Goal: Information Seeking & Learning: Find specific fact

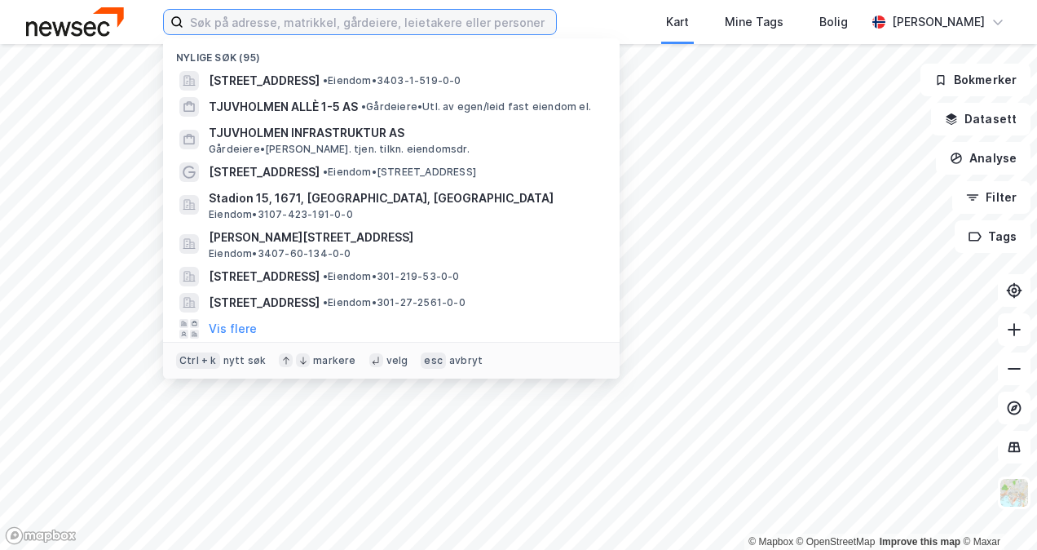
click at [495, 27] on input at bounding box center [369, 22] width 373 height 24
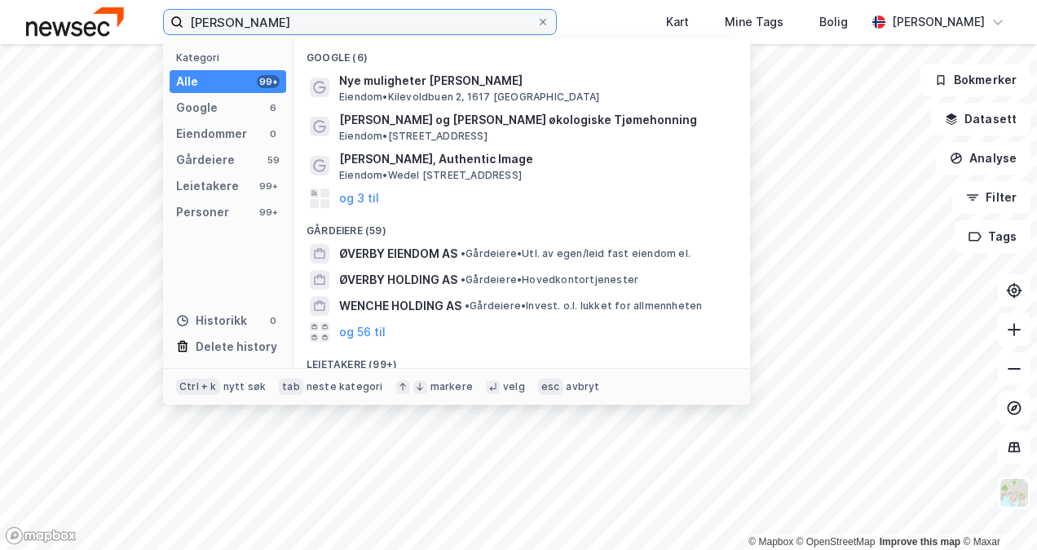
type input "[PERSON_NAME]"
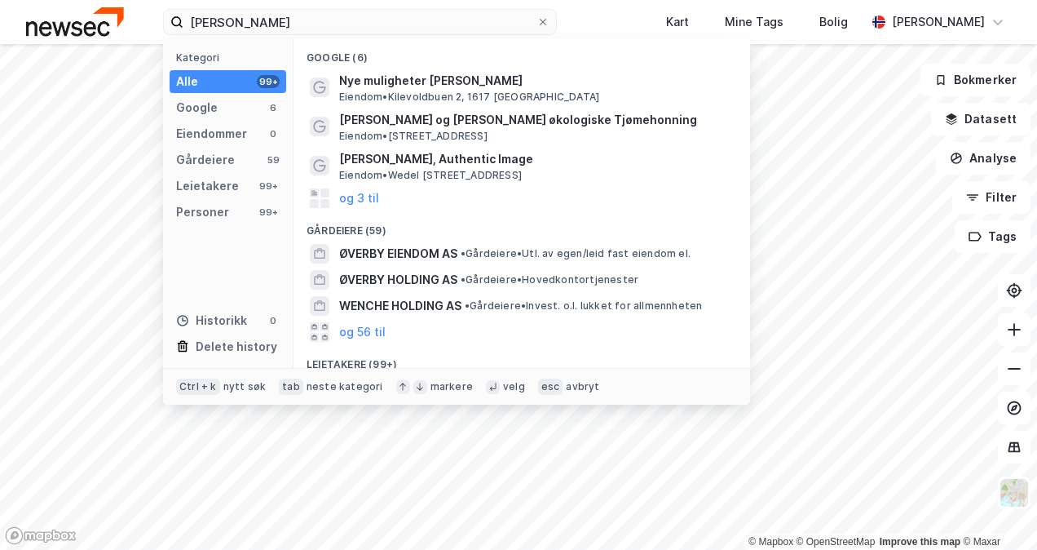
click at [207, 76] on div "Alle 99+" at bounding box center [228, 81] width 117 height 23
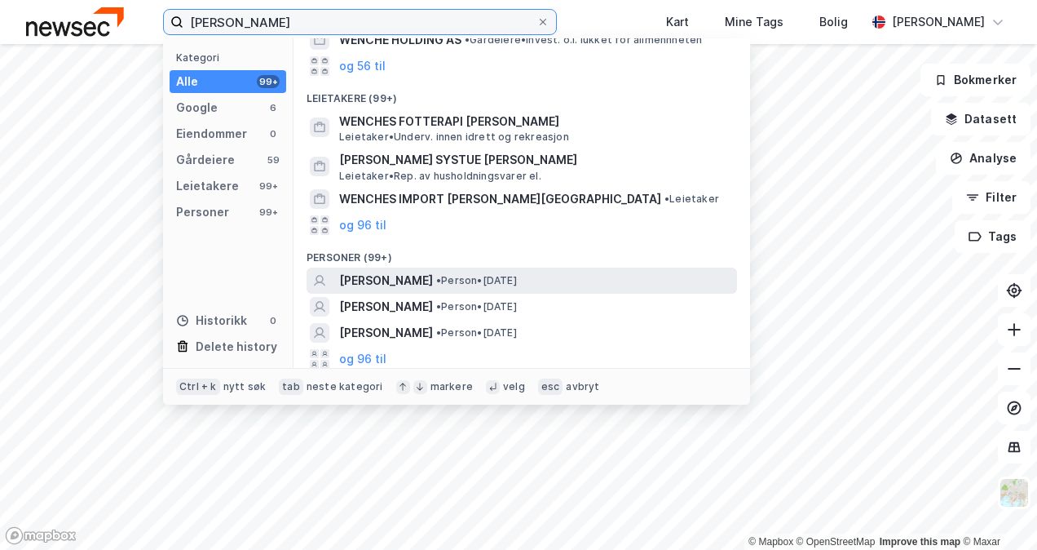
scroll to position [269, 0]
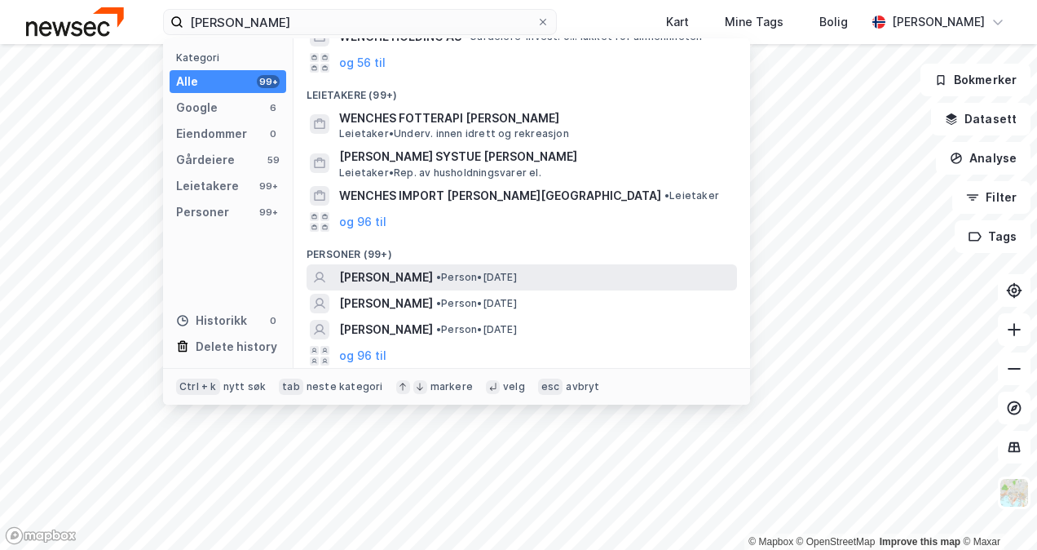
click at [406, 275] on span "[PERSON_NAME]" at bounding box center [386, 277] width 94 height 20
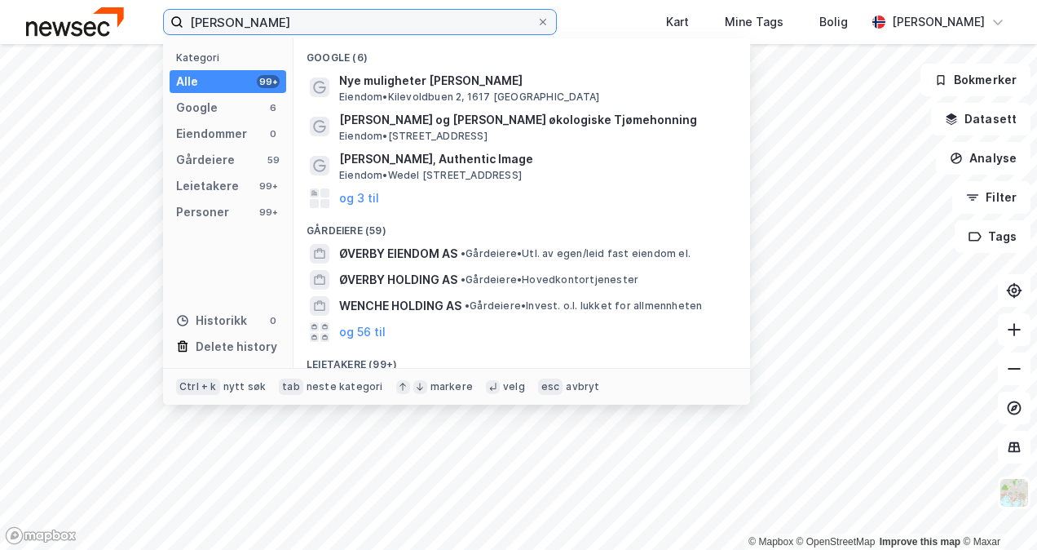
click at [349, 24] on input "[PERSON_NAME]" at bounding box center [359, 22] width 353 height 24
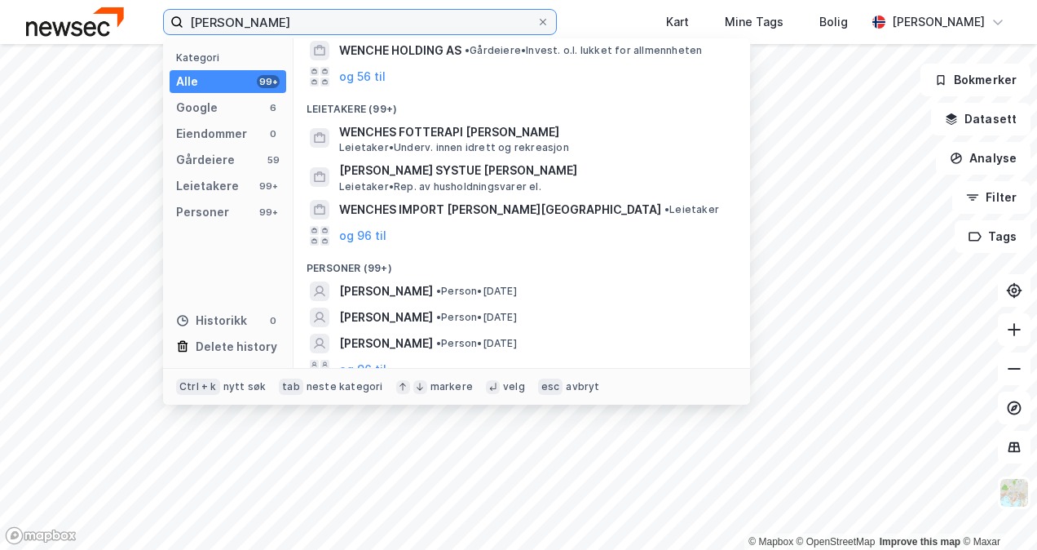
scroll to position [269, 0]
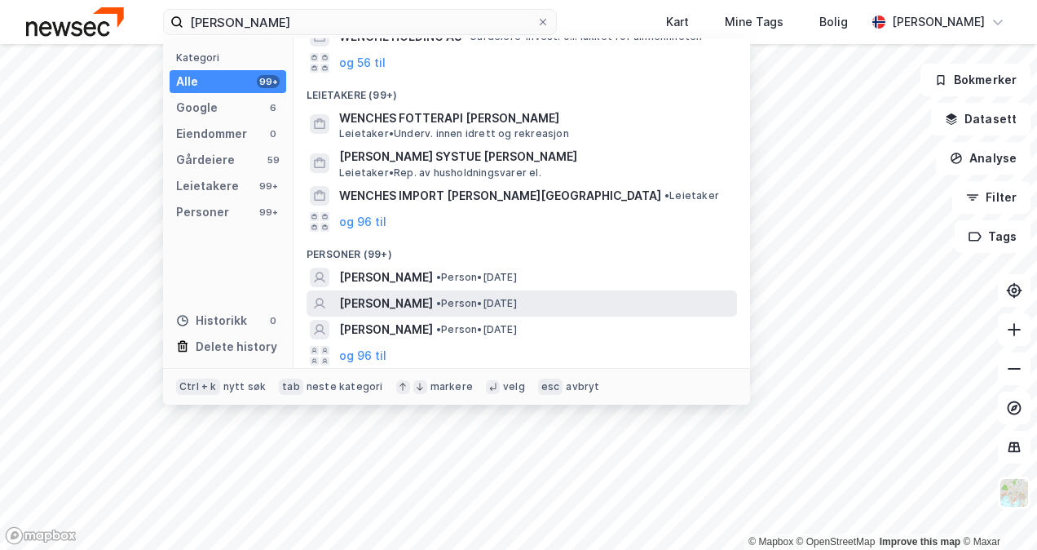
click at [382, 298] on span "[PERSON_NAME]" at bounding box center [386, 304] width 94 height 20
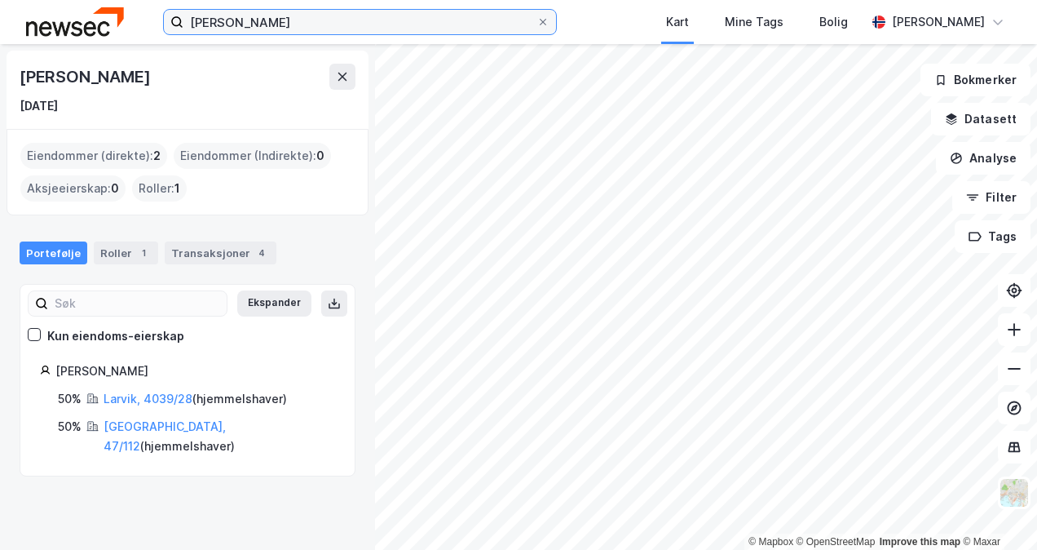
click at [308, 25] on input "[PERSON_NAME]" at bounding box center [359, 22] width 353 height 24
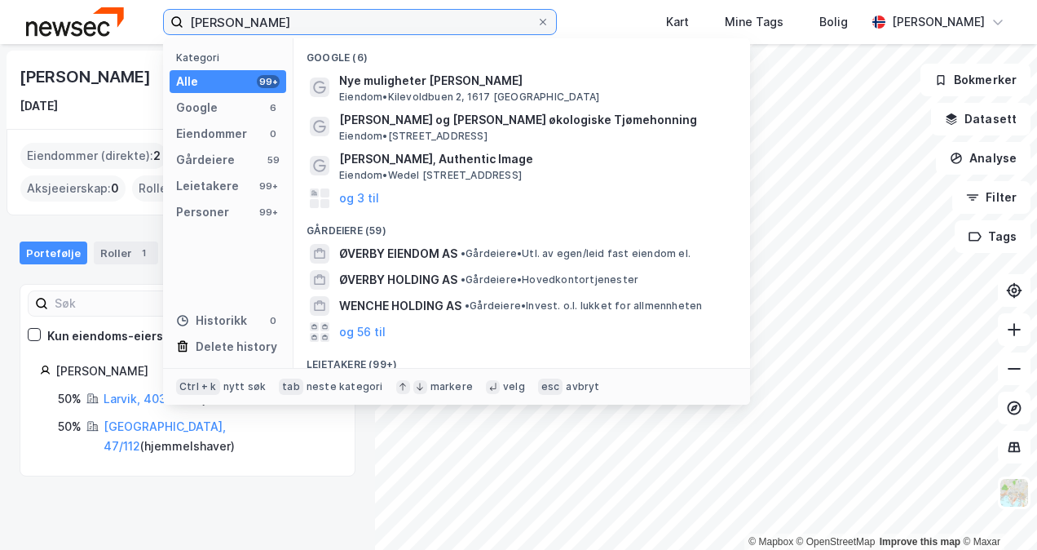
click at [308, 25] on input "[PERSON_NAME]" at bounding box center [359, 22] width 353 height 24
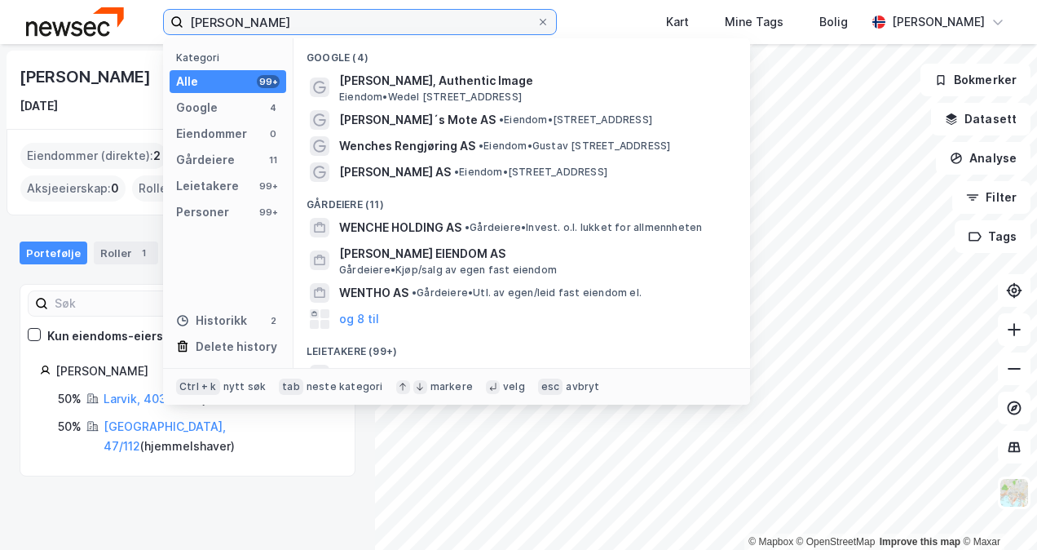
type input "[PERSON_NAME]"
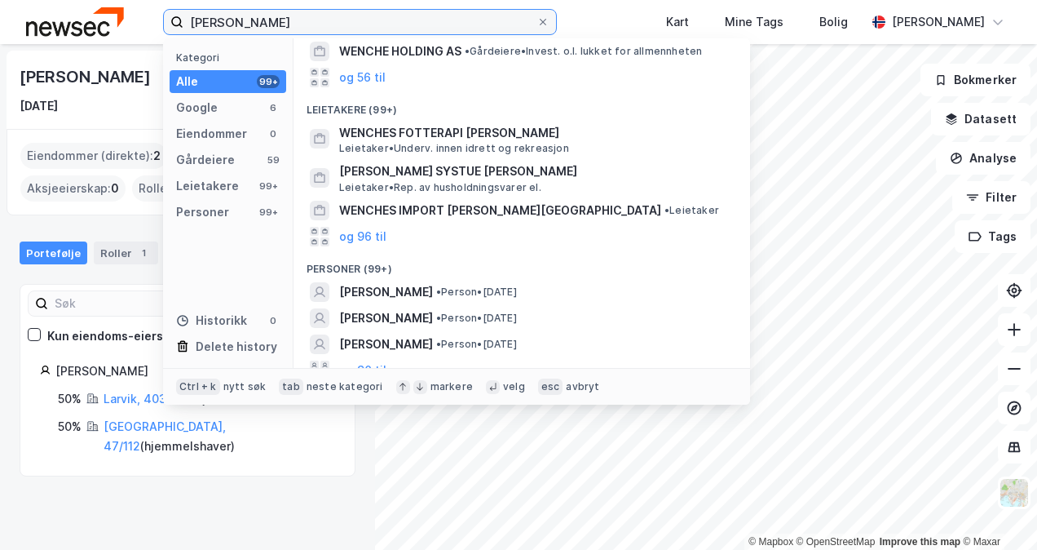
scroll to position [269, 0]
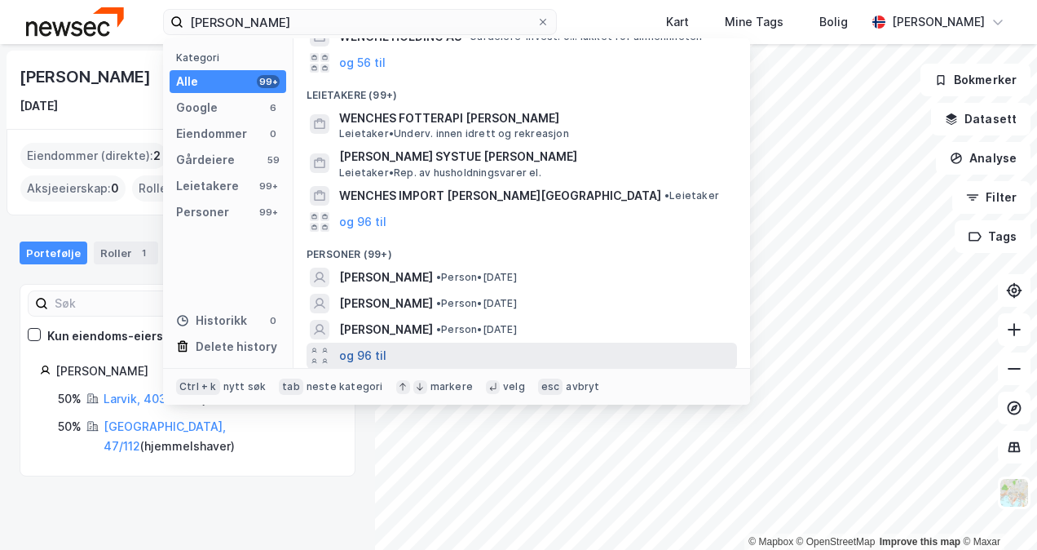
click at [369, 355] on button "og 96 til" at bounding box center [362, 356] width 47 height 20
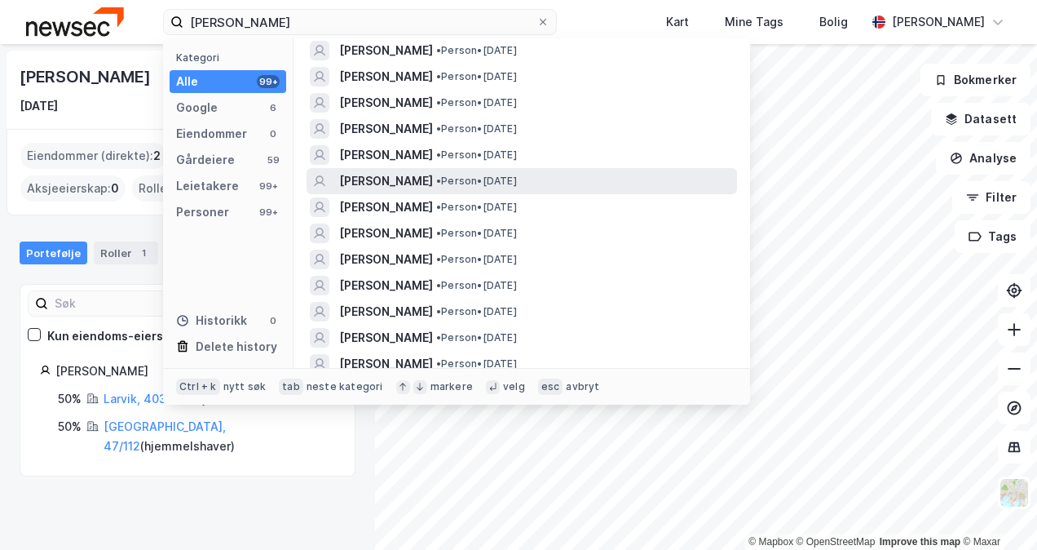
scroll to position [494, 0]
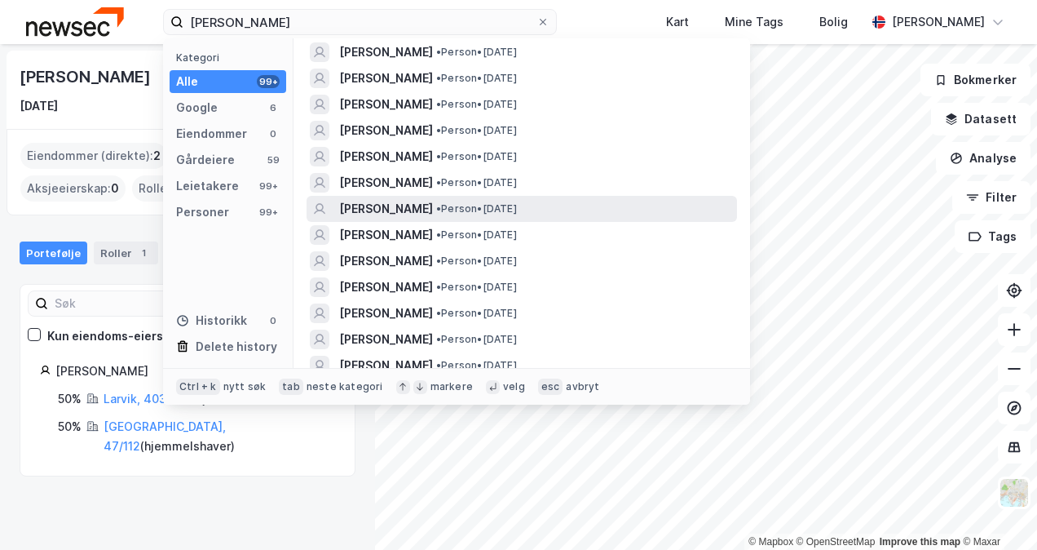
click at [433, 205] on span "[PERSON_NAME]" at bounding box center [386, 209] width 94 height 20
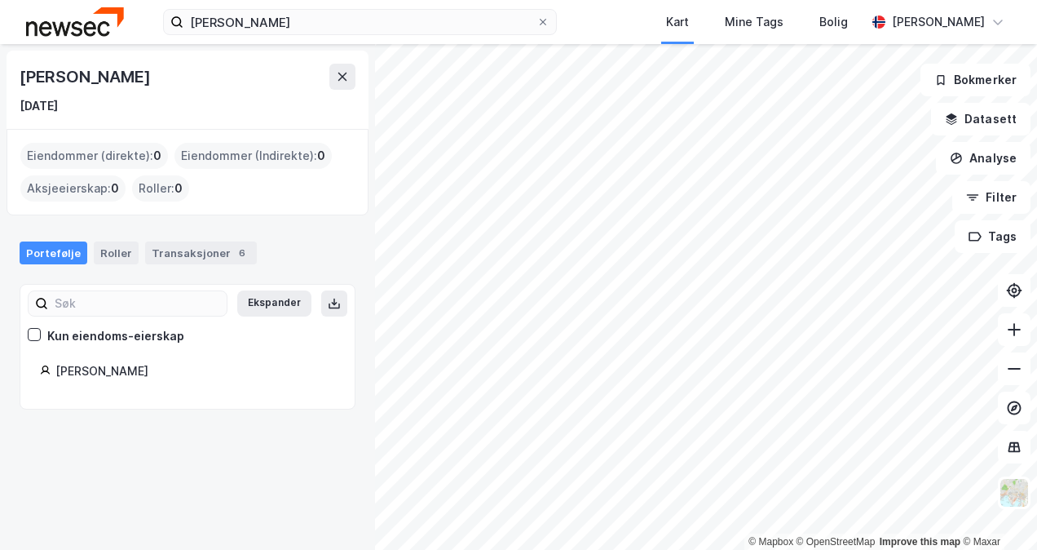
click at [302, 471] on div "[PERSON_NAME] [DATE] Eiendommer (direkte) : 0 Eiendommer (Indirekte) : 0 Aksjee…" at bounding box center [187, 297] width 375 height 506
